Goal: Use online tool/utility: Utilize a website feature to perform a specific function

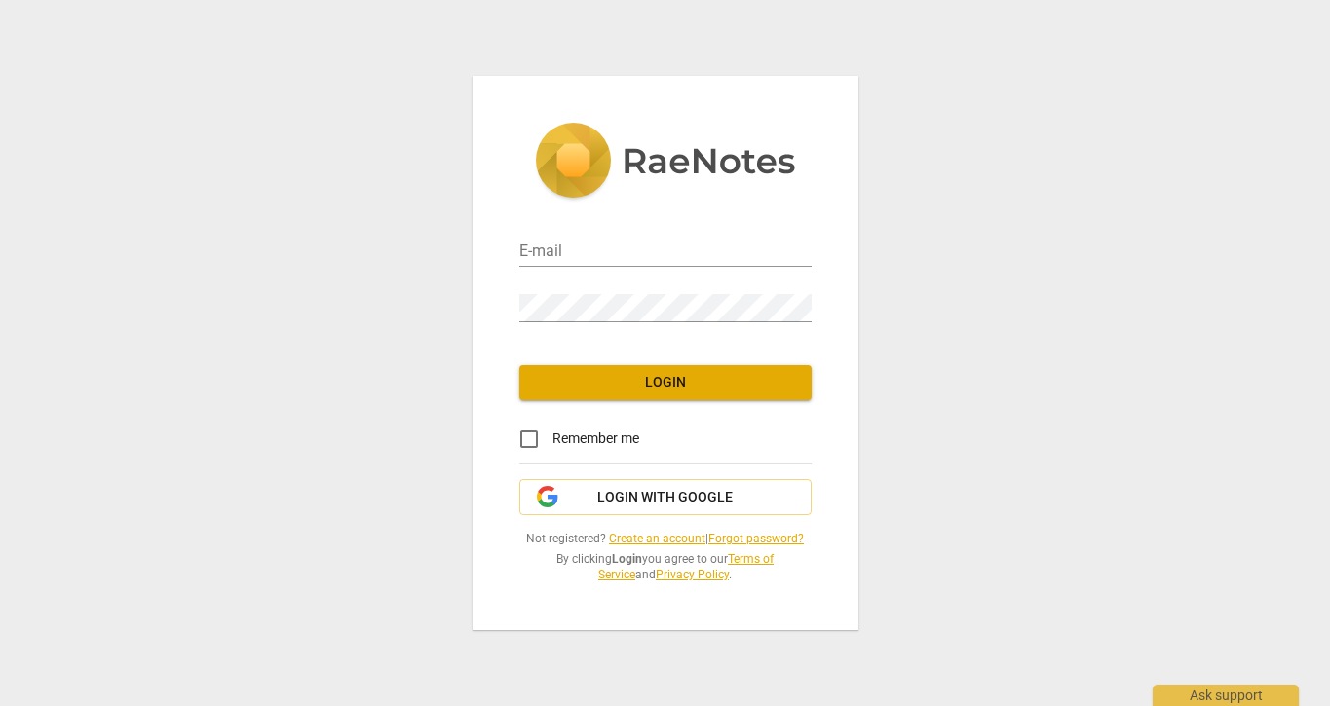
type input "[EMAIL_ADDRESS][DOMAIN_NAME]"
click at [709, 385] on span "Login" at bounding box center [665, 382] width 261 height 19
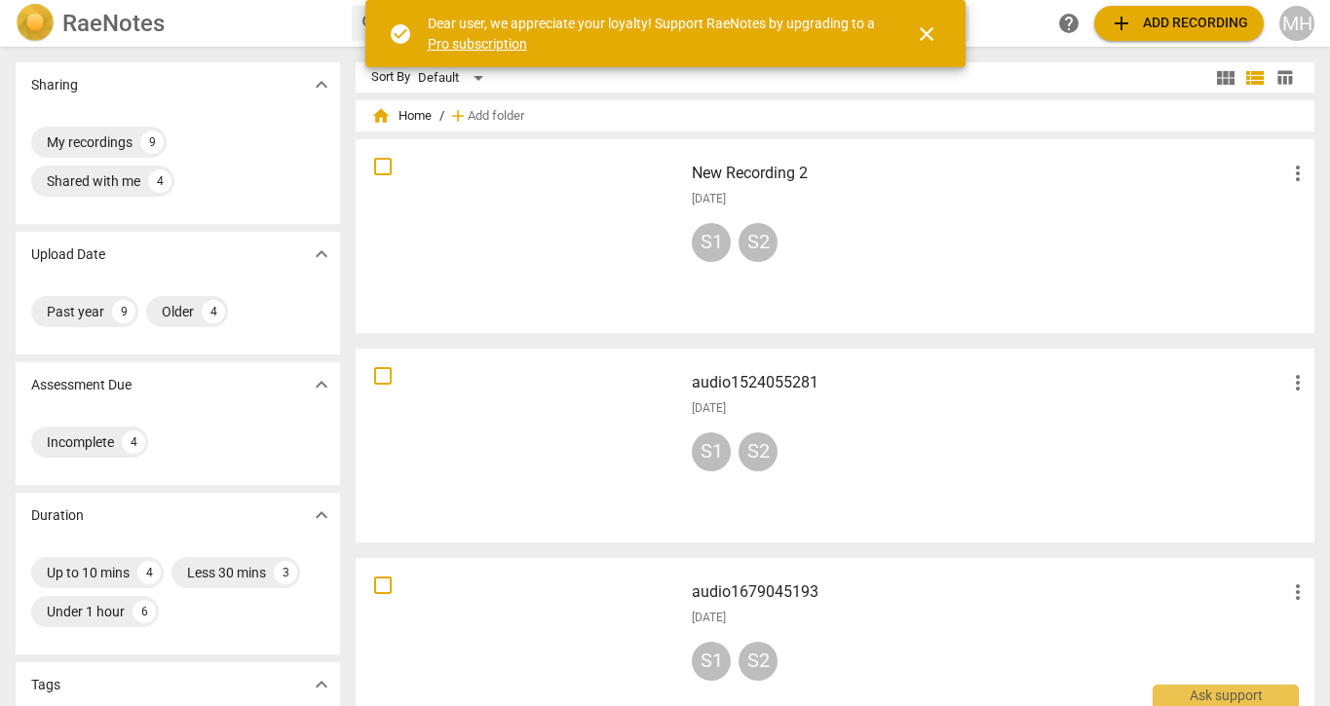
click at [1149, 19] on span "add Add recording" at bounding box center [1178, 23] width 138 height 23
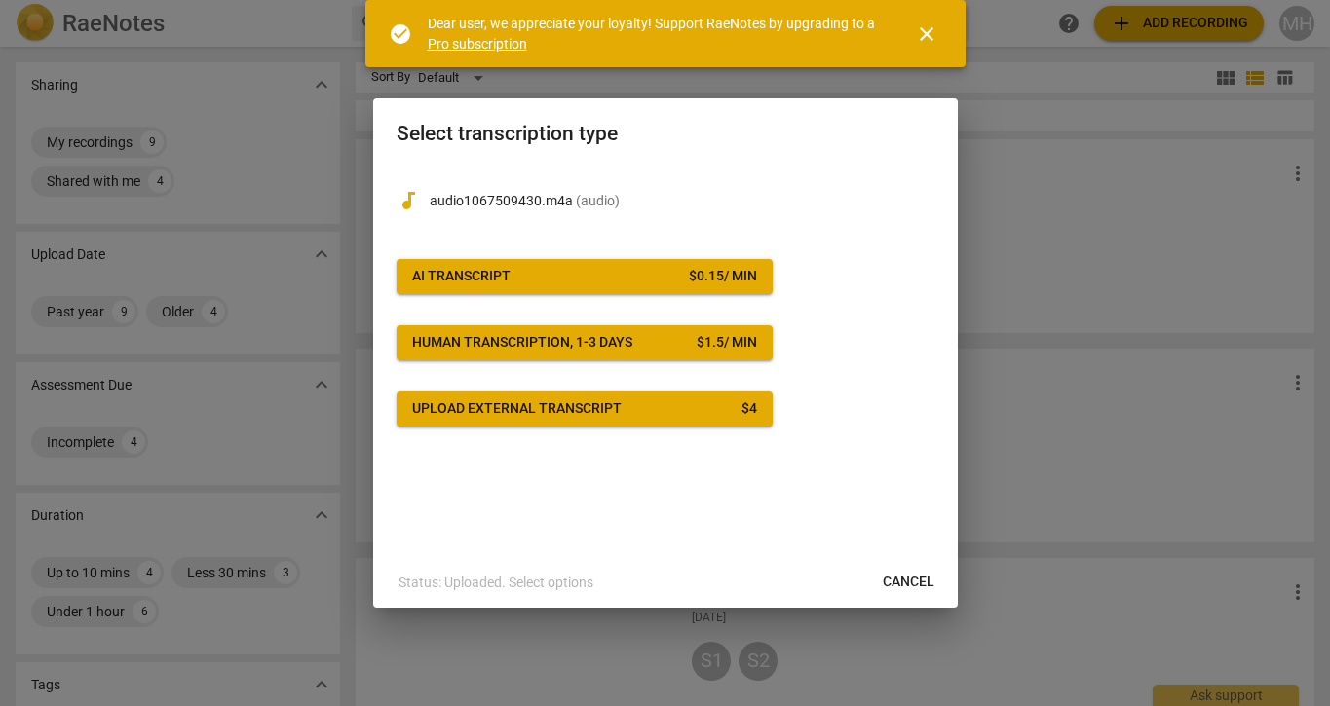
click at [695, 285] on button "AI Transcript $ 0.15 / min" at bounding box center [584, 276] width 376 height 35
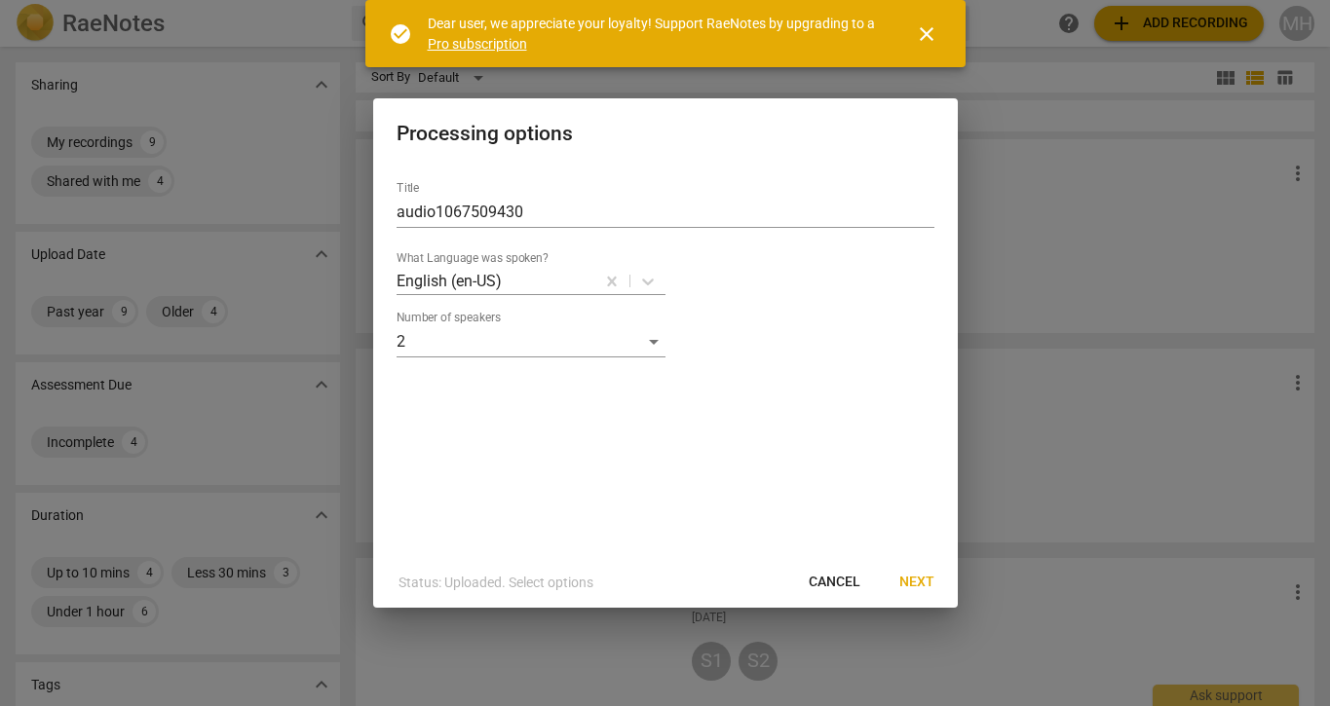
click at [920, 578] on span "Next" at bounding box center [916, 582] width 35 height 19
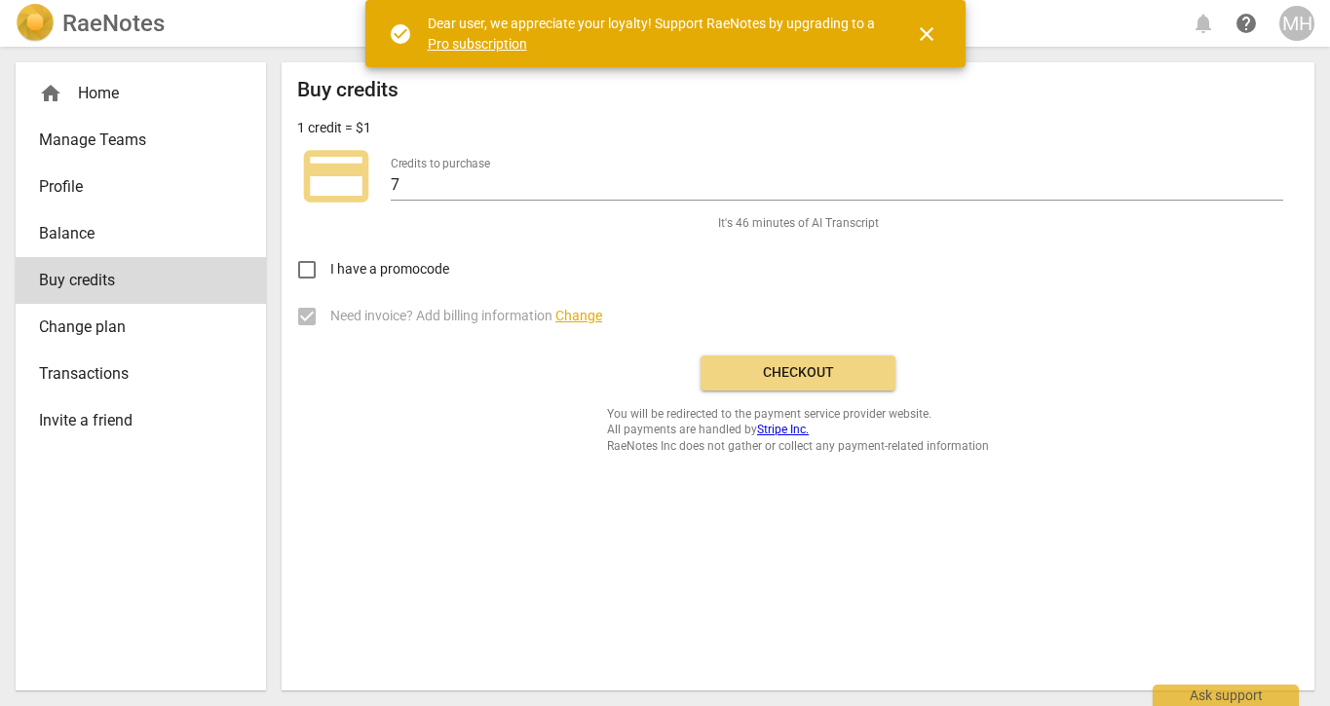
click at [809, 374] on span "Checkout" at bounding box center [798, 372] width 164 height 19
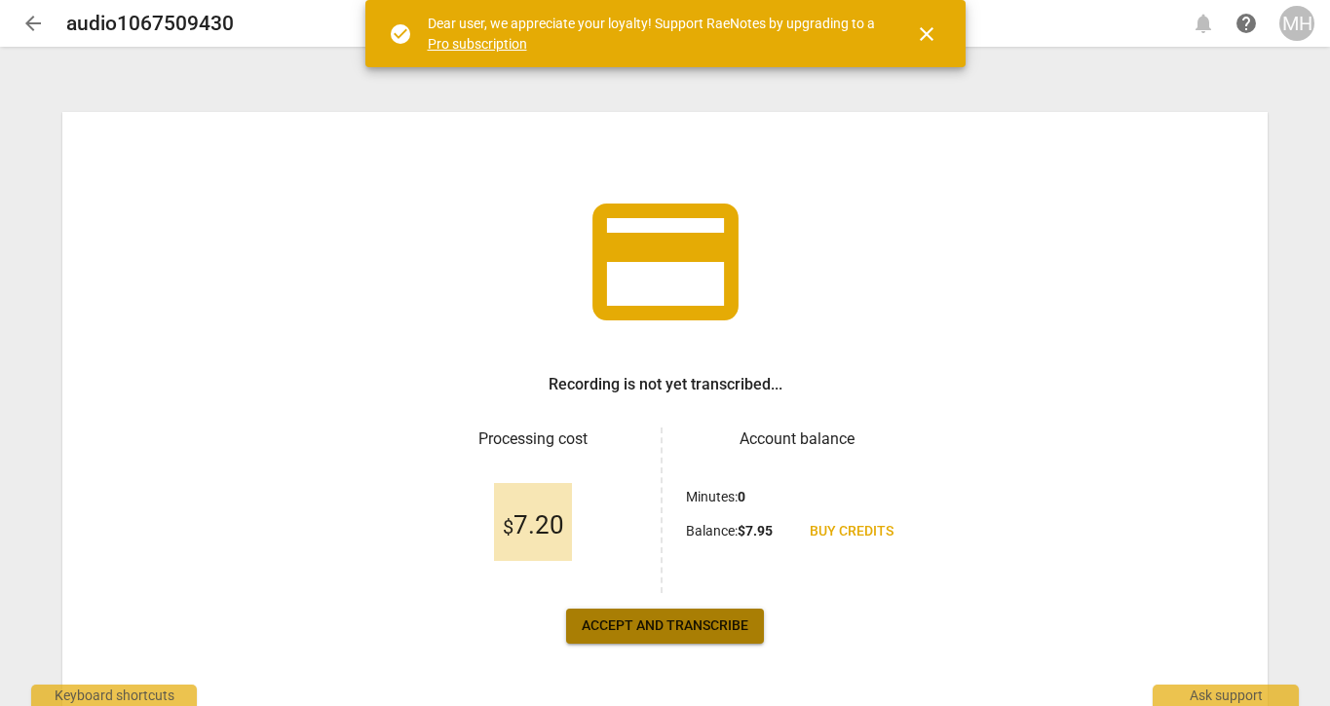
click at [724, 627] on span "Accept and transcribe" at bounding box center [665, 626] width 167 height 19
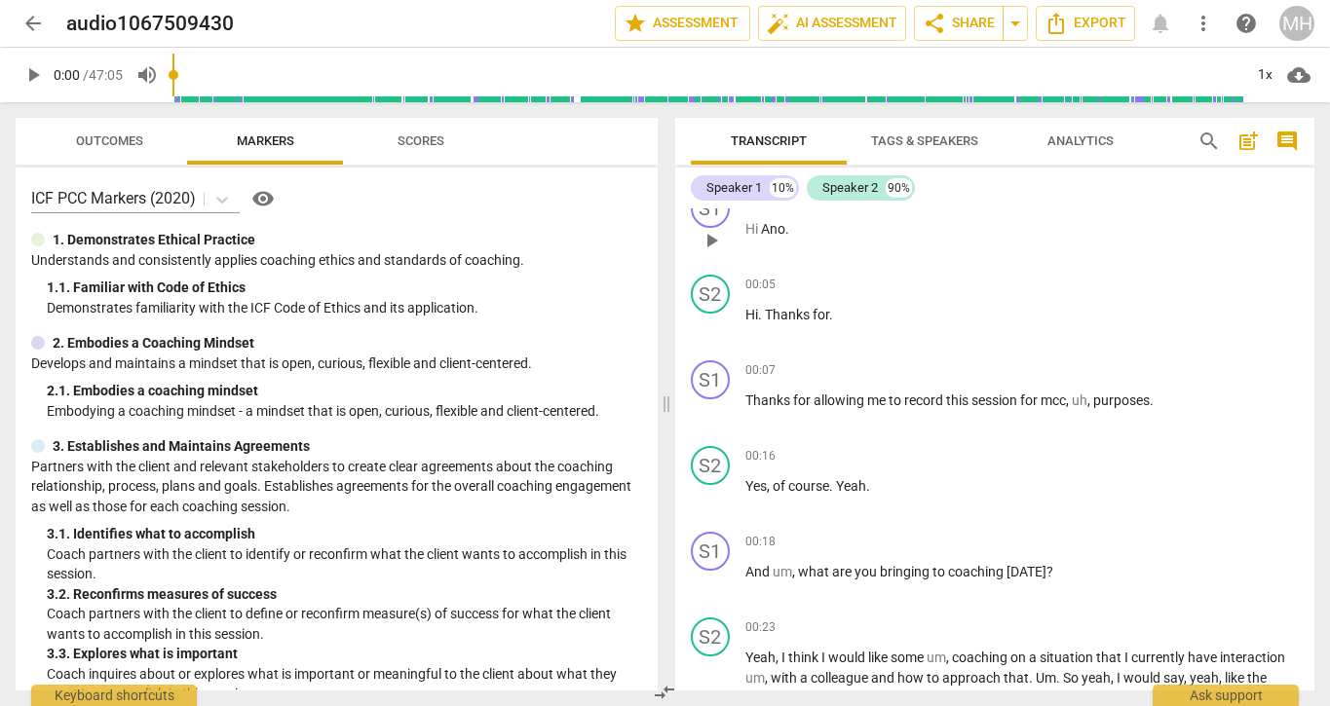
scroll to position [31, 0]
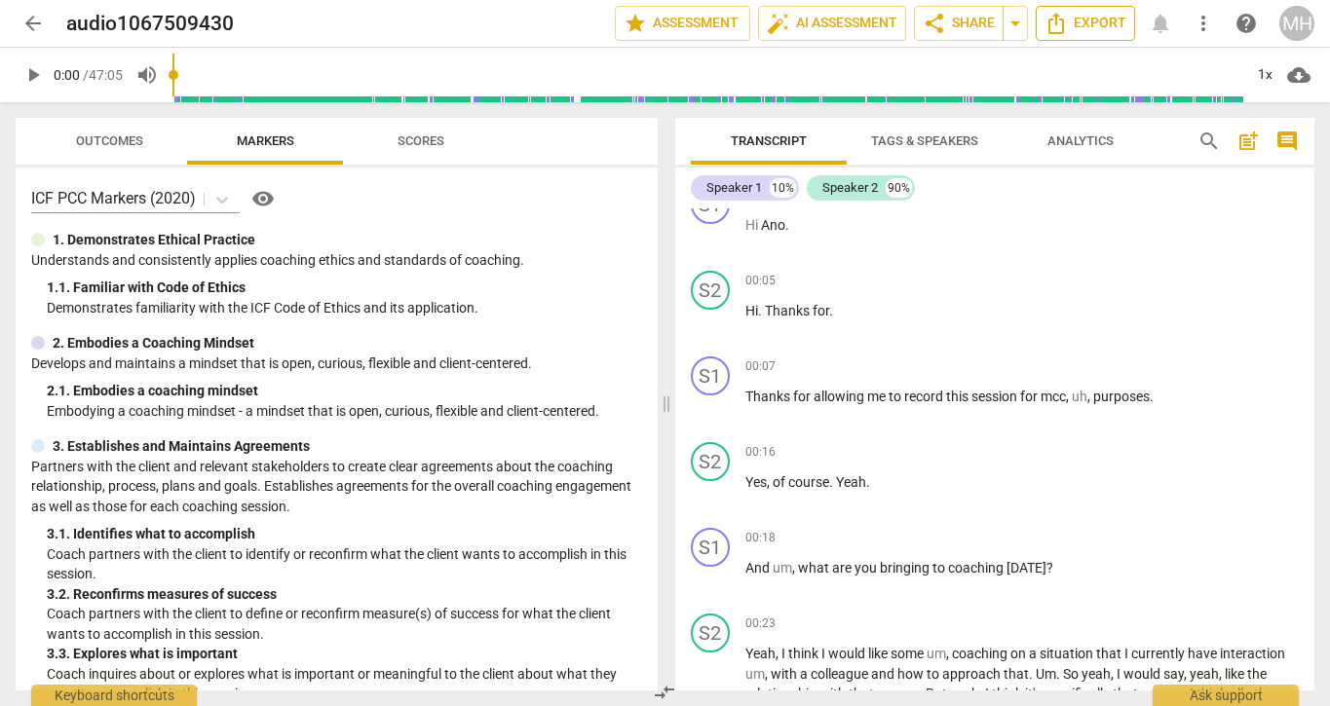
click at [1086, 19] on span "Export" at bounding box center [1085, 23] width 82 height 23
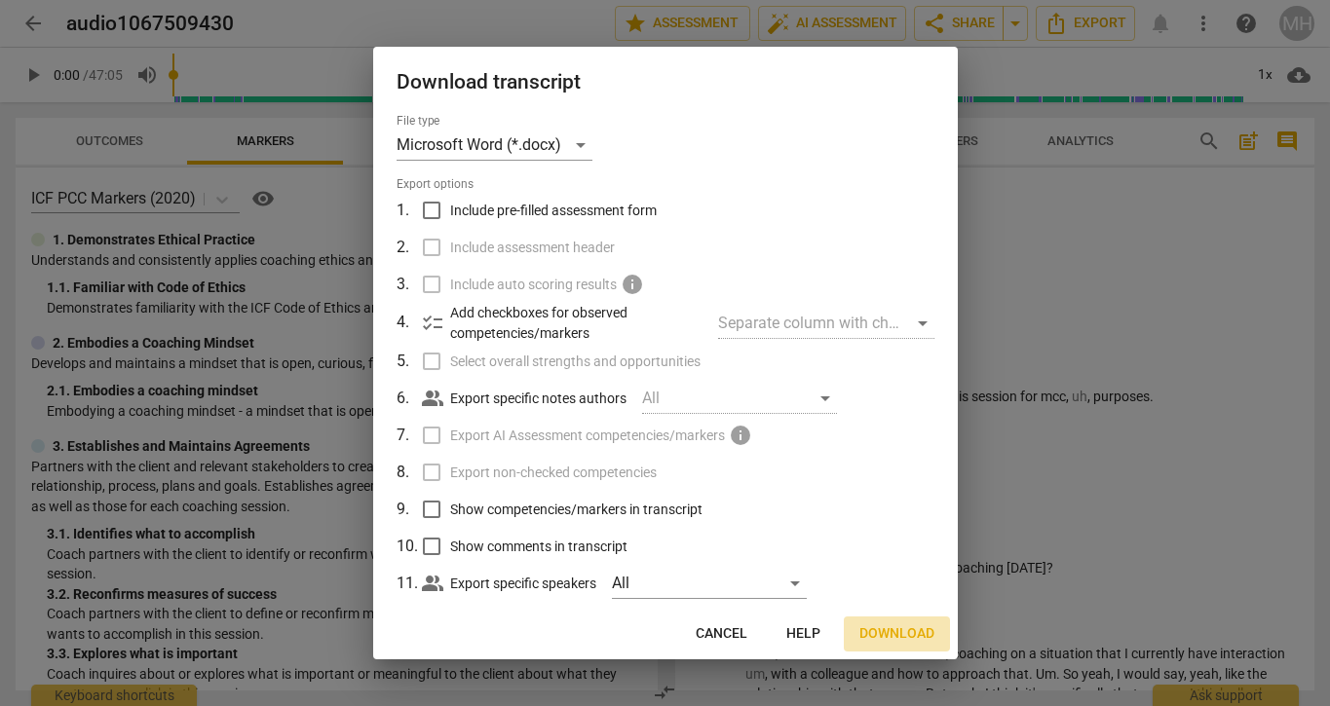
click at [878, 627] on span "Download" at bounding box center [896, 633] width 75 height 19
